Goal: Task Accomplishment & Management: Manage account settings

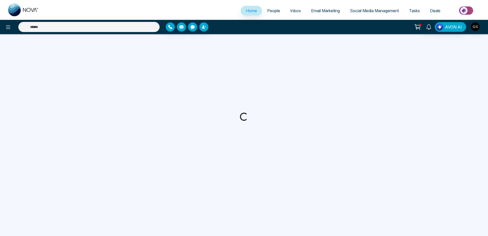
select select "*"
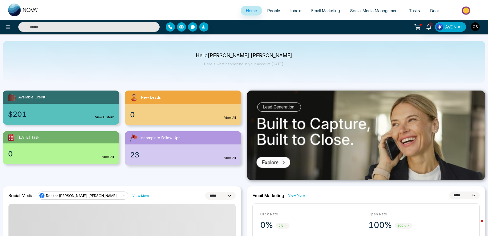
click at [475, 26] on img "button" at bounding box center [475, 26] width 9 height 9
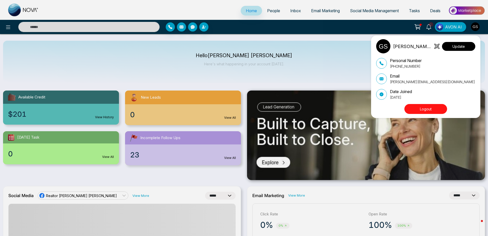
click at [462, 46] on button "Update" at bounding box center [458, 46] width 33 height 9
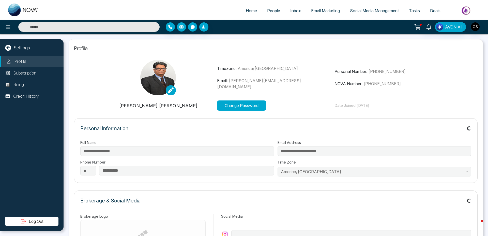
click at [40, 79] on div "Profile Subscription Billing Credit History" at bounding box center [32, 136] width 64 height 160
type input "**********"
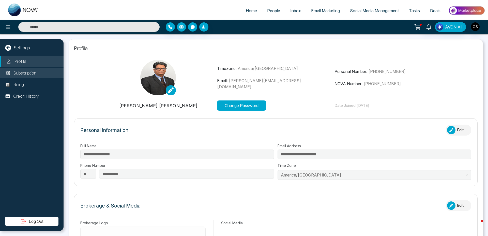
click at [40, 75] on li "Subscription" at bounding box center [32, 73] width 64 height 11
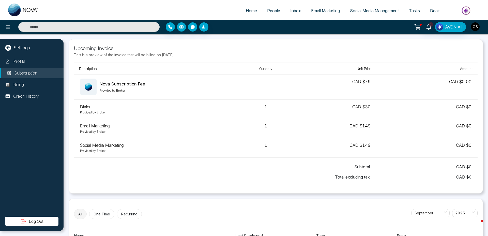
click at [476, 26] on img "button" at bounding box center [475, 26] width 9 height 9
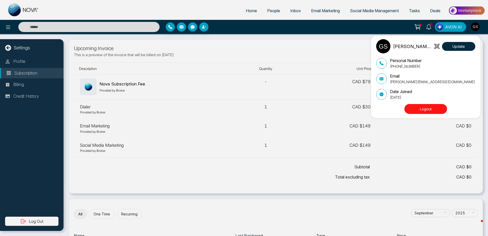
click at [435, 111] on button "Logout" at bounding box center [425, 109] width 43 height 10
